Goal: Check status

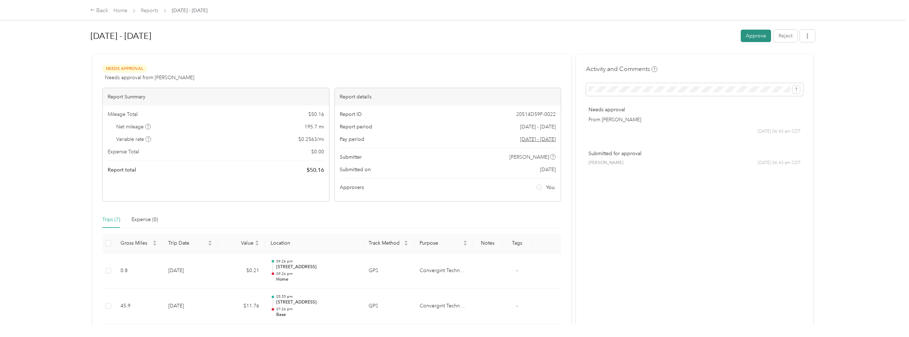
click at [754, 36] on button "Approve" at bounding box center [756, 36] width 30 height 12
